Goal: Task Accomplishment & Management: Manage account settings

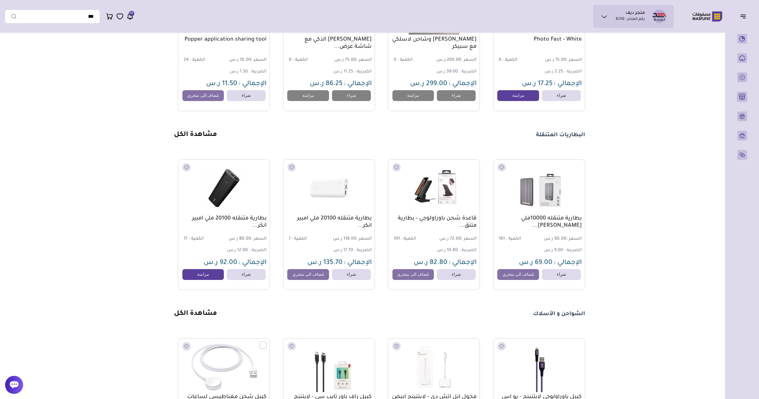
scroll to position [603, 0]
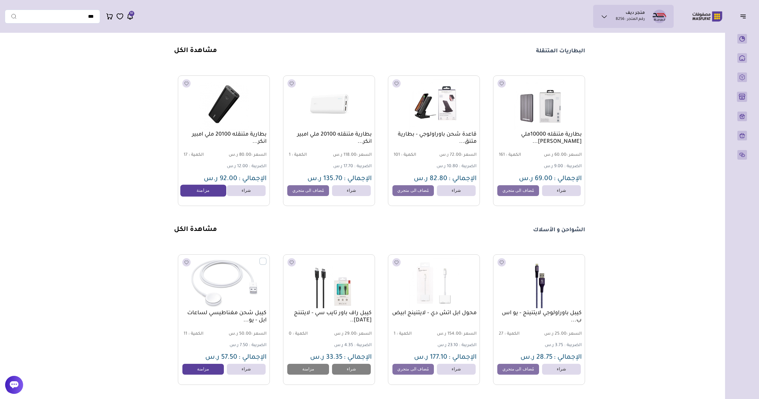
click at [211, 187] on link "مزامنة" at bounding box center [203, 191] width 46 height 12
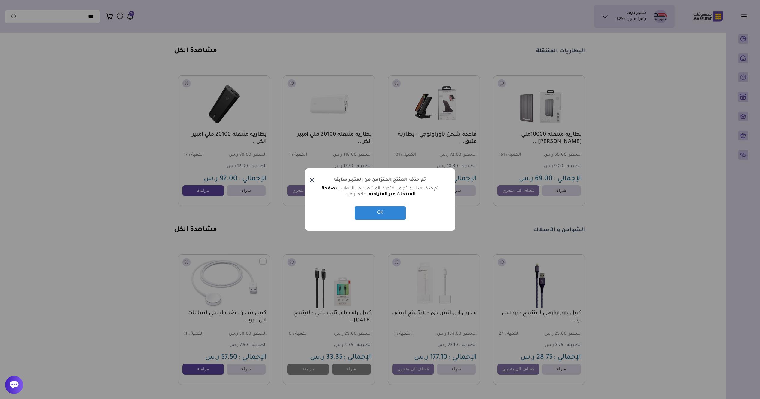
click at [364, 206] on div "OK Cancel" at bounding box center [379, 213] width 59 height 17
click at [368, 212] on button "OK" at bounding box center [380, 213] width 51 height 14
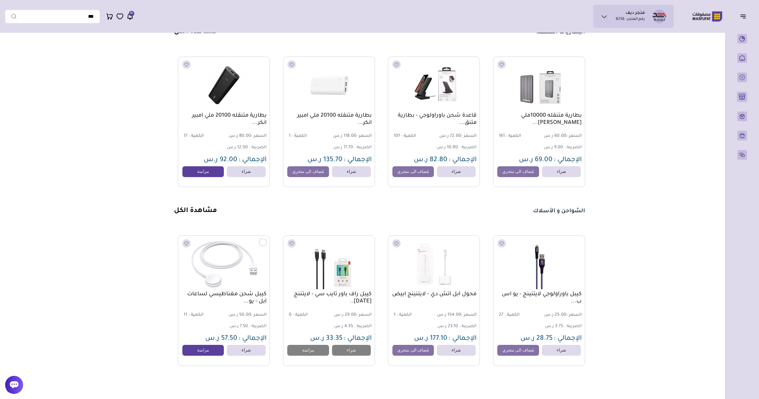
scroll to position [693, 0]
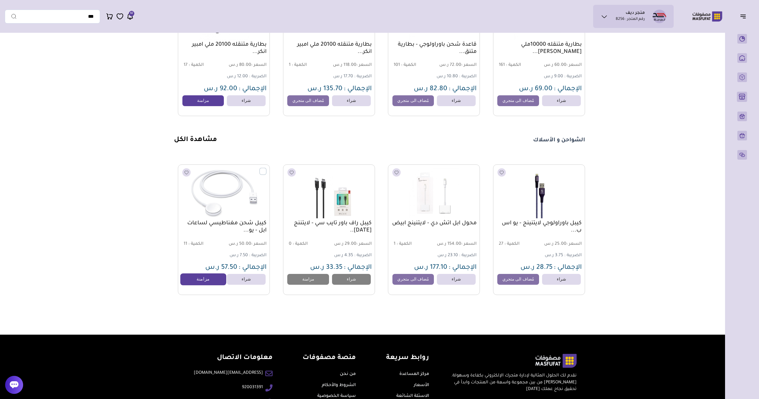
click at [197, 275] on link "مزامنة" at bounding box center [203, 279] width 46 height 12
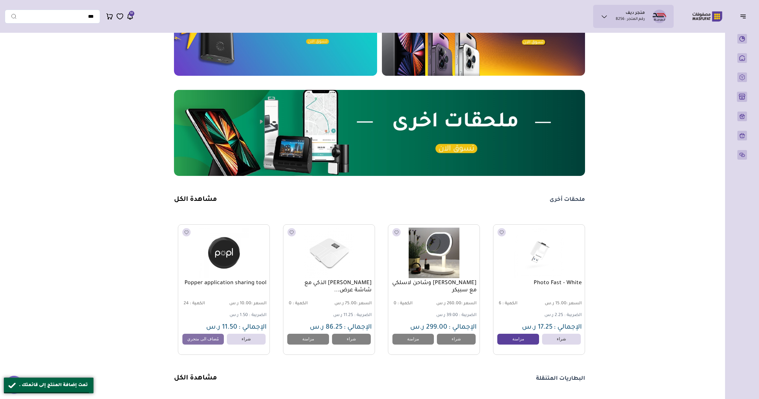
scroll to position [0, 0]
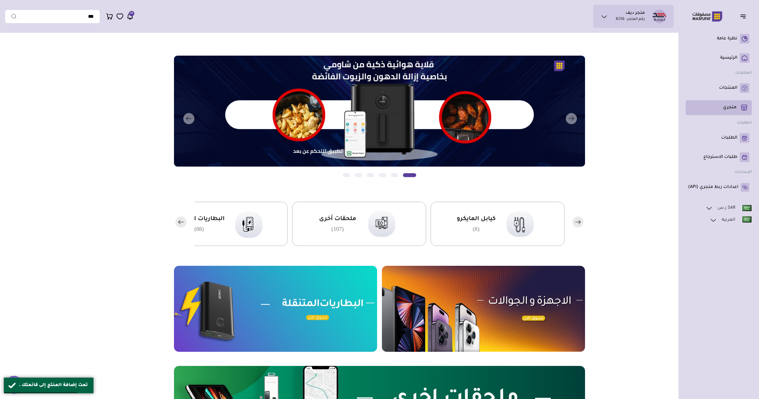
click at [723, 108] on p "متجري ( 0 )" at bounding box center [730, 108] width 14 height 6
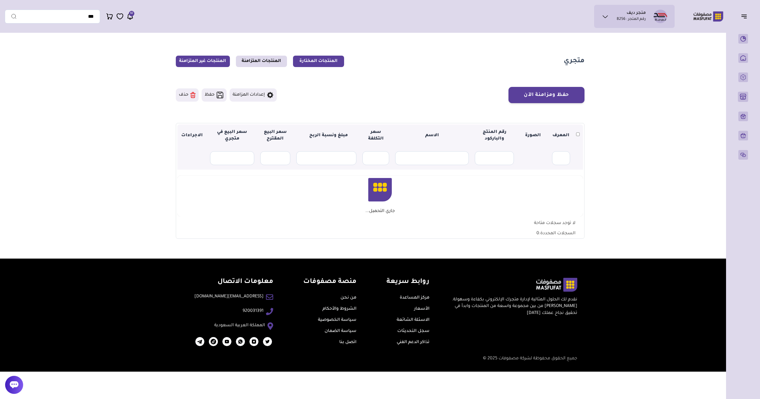
click at [209, 56] on link "المنتجات غير المتزامنة" at bounding box center [203, 61] width 54 height 11
